Goal: Transaction & Acquisition: Purchase product/service

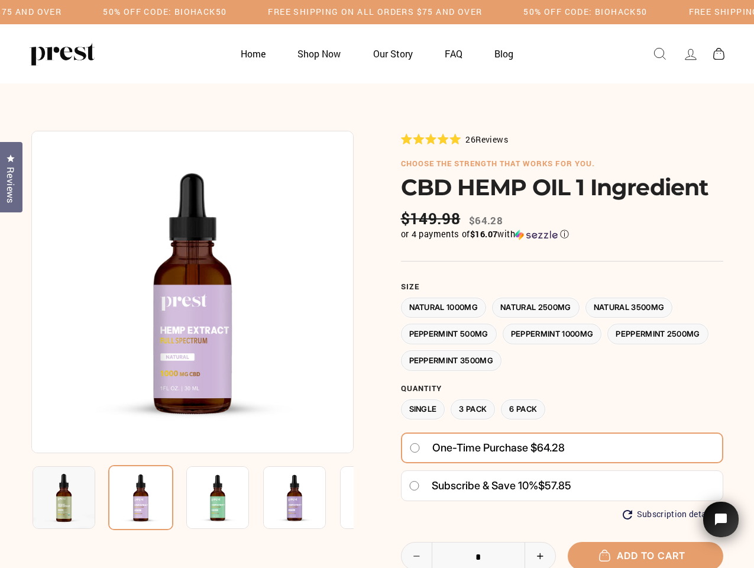
click at [377, 284] on div at bounding box center [377, 431] width 692 height 600
click at [226, 12] on h5 "50% OFF CODE: BIOHACK50" at bounding box center [165, 12] width 124 height 10
click at [192, 292] on img at bounding box center [192, 292] width 322 height 322
click at [192, 497] on img at bounding box center [217, 497] width 63 height 63
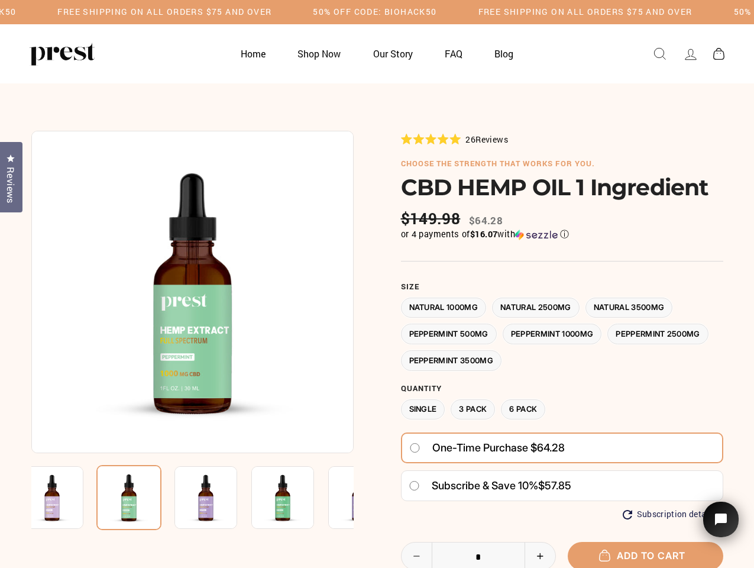
click at [64, 497] on img at bounding box center [52, 497] width 63 height 63
click at [141, 497] on img at bounding box center [128, 497] width 65 height 65
click at [218, 497] on img at bounding box center [205, 497] width 63 height 63
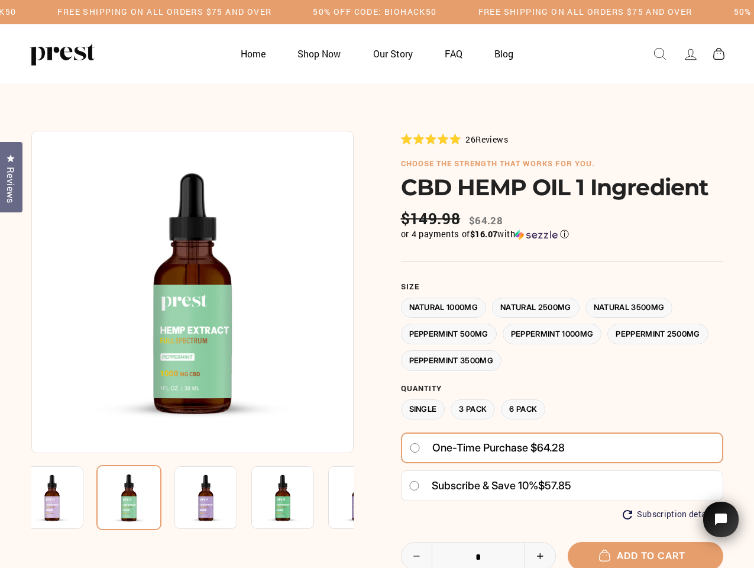
click at [218, 497] on img at bounding box center [205, 497] width 63 height 63
